Goal: Transaction & Acquisition: Download file/media

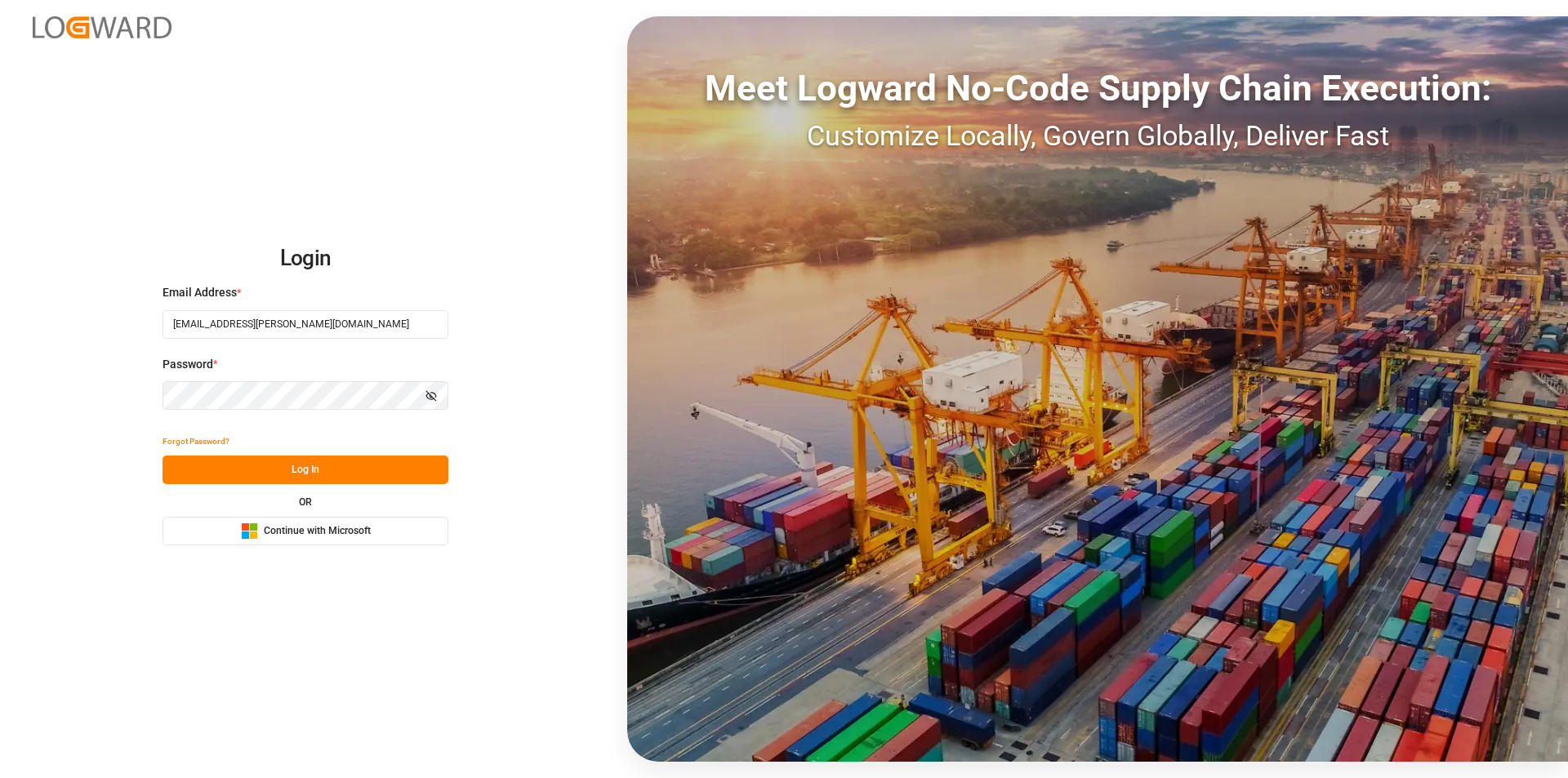
click at [295, 477] on button "Log In" at bounding box center [305, 471] width 286 height 29
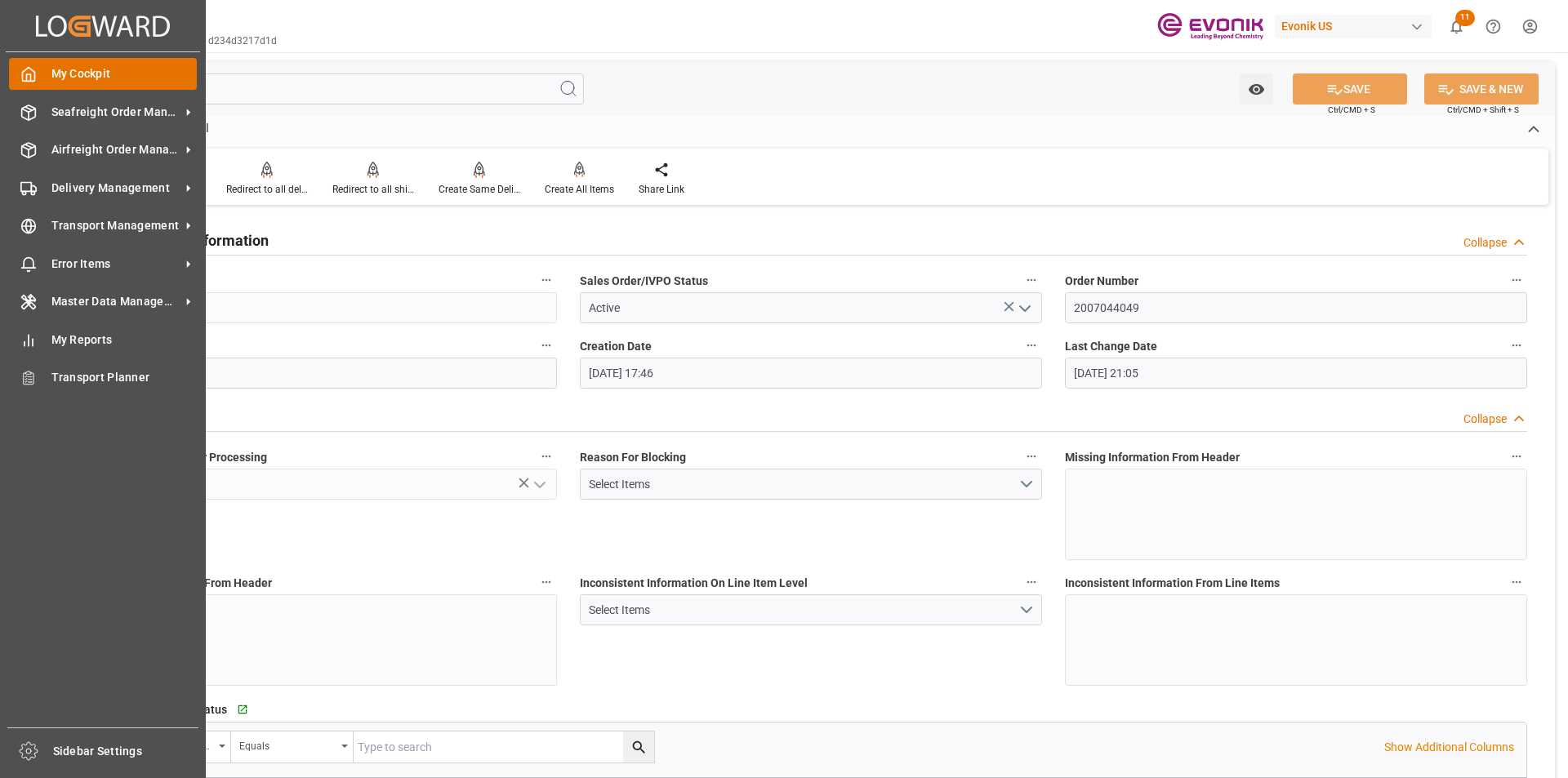
click at [102, 74] on span "My Cockpit" at bounding box center [124, 74] width 146 height 17
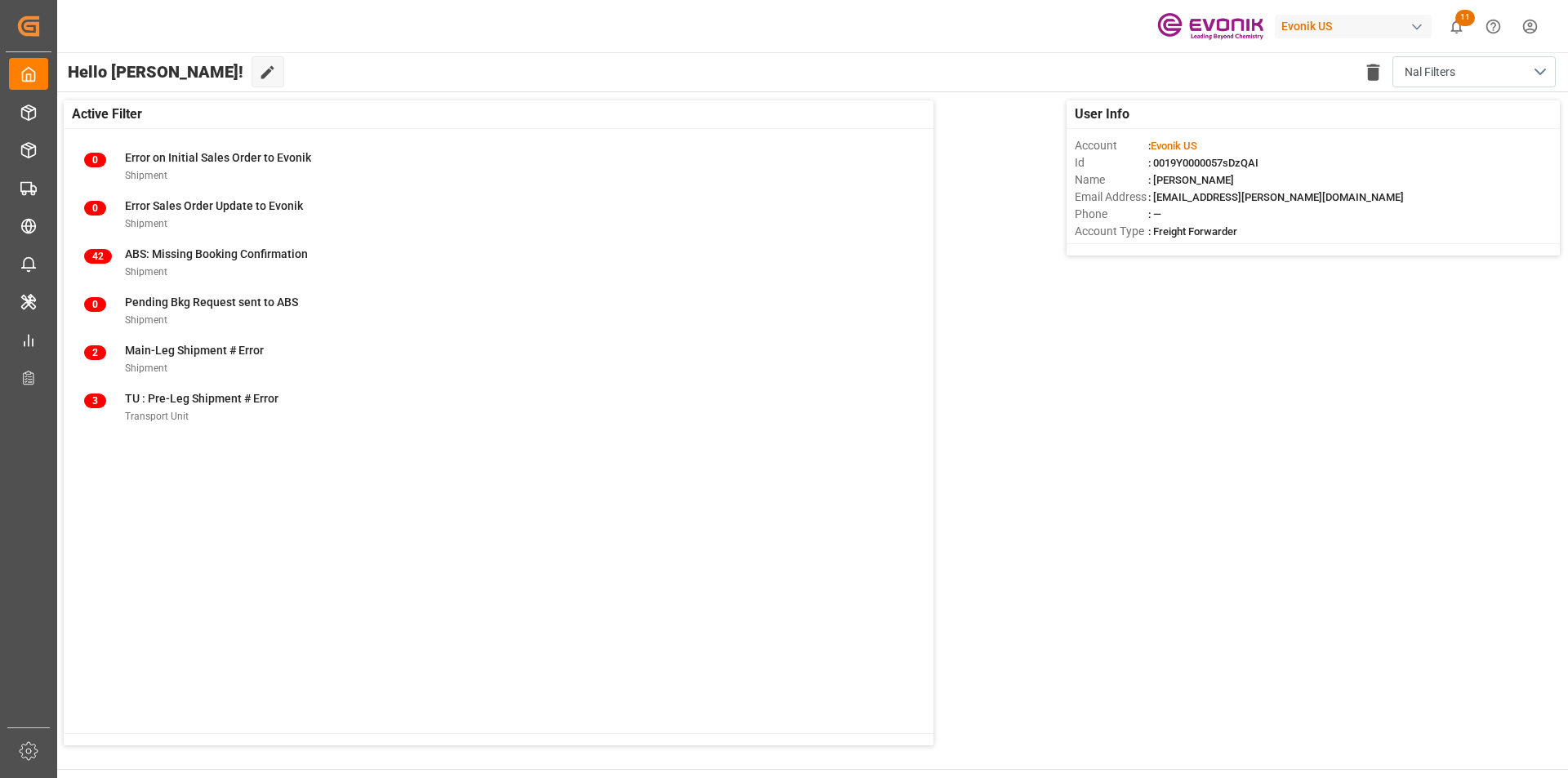
click at [1522, 29] on html "Created by potrace 1.15, written by [PERSON_NAME] [DATE]-[DATE] Created by potr…" at bounding box center [784, 389] width 1568 height 778
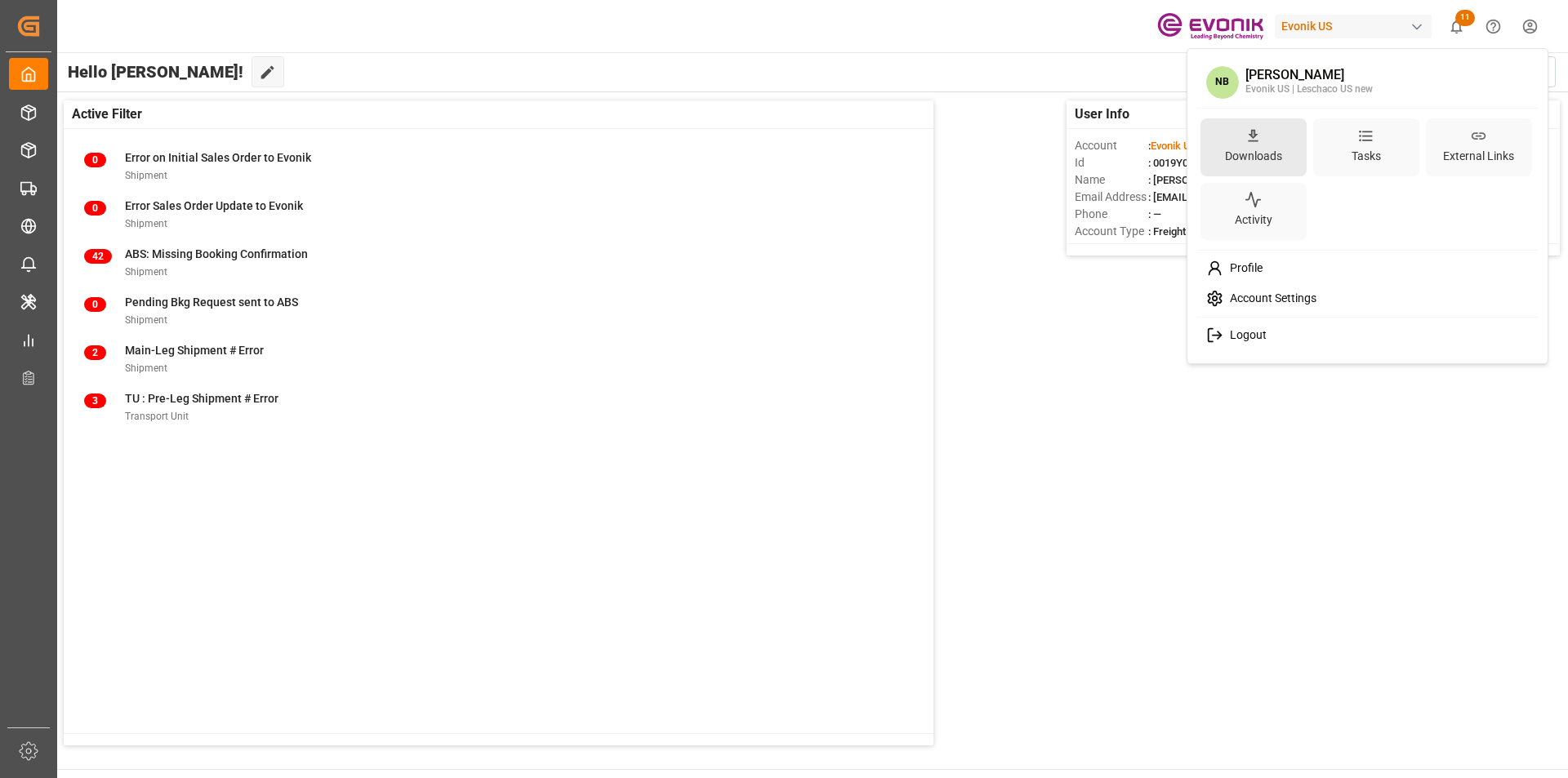
click at [1251, 156] on div "Downloads" at bounding box center [1253, 157] width 64 height 24
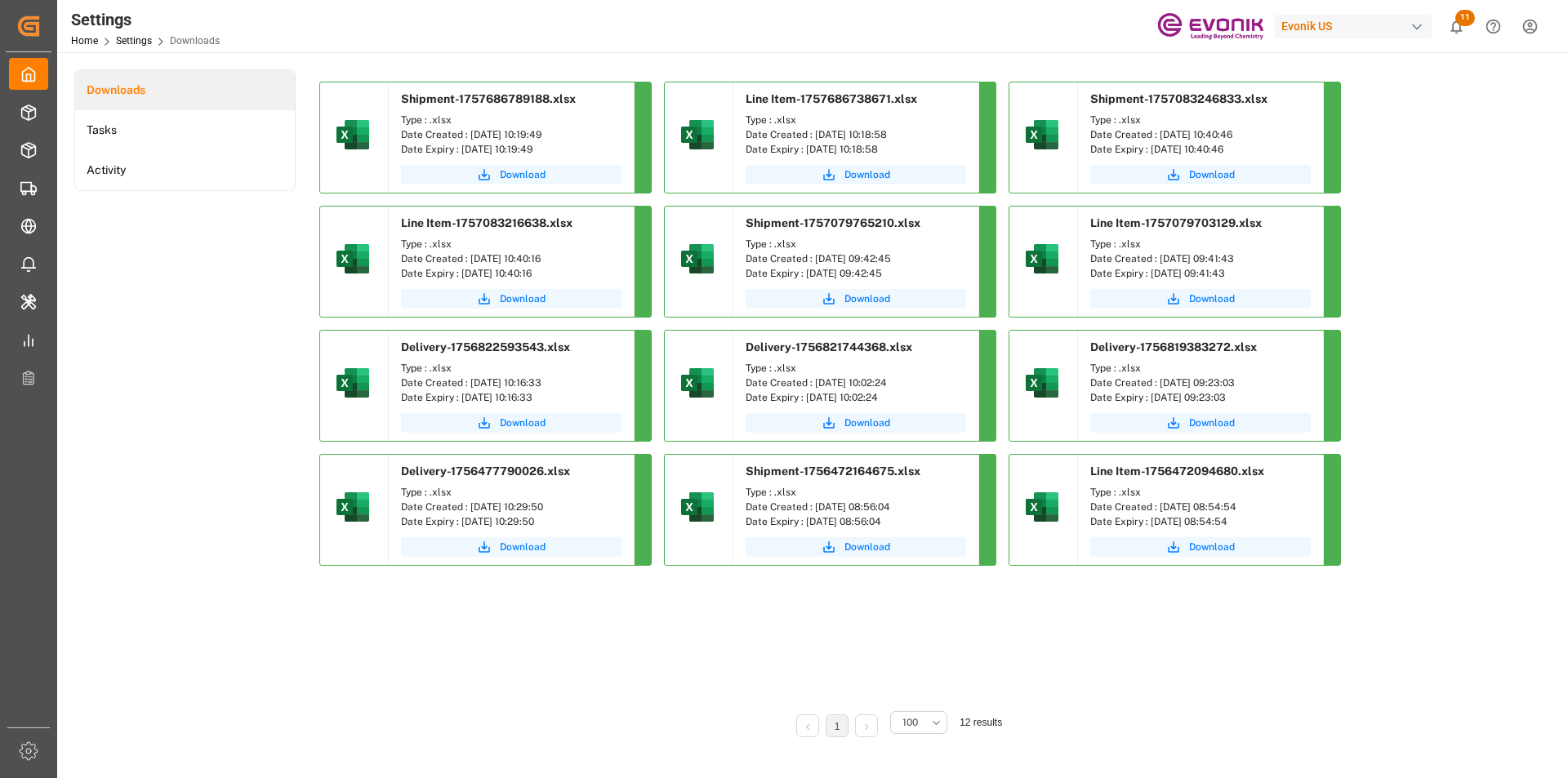
drag, startPoint x: 1401, startPoint y: 9, endPoint x: 917, endPoint y: 647, distance: 800.8
click at [906, 656] on div "Shipment-1757686789188.xlsx Type : .xlsx Date Created : [DATE] 10:19:49 Date Ex…" at bounding box center [896, 389] width 1154 height 615
click at [857, 185] on div "Download" at bounding box center [856, 176] width 245 height 32
click at [856, 172] on span "Download" at bounding box center [867, 174] width 45 height 14
click at [510, 173] on span "Download" at bounding box center [522, 174] width 45 height 14
